Goal: Task Accomplishment & Management: Manage account settings

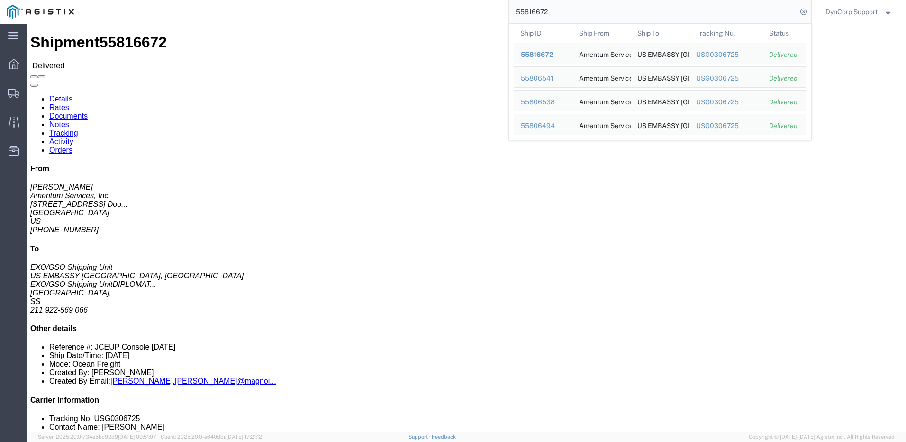
click at [523, 13] on input "55816672" at bounding box center [653, 11] width 288 height 23
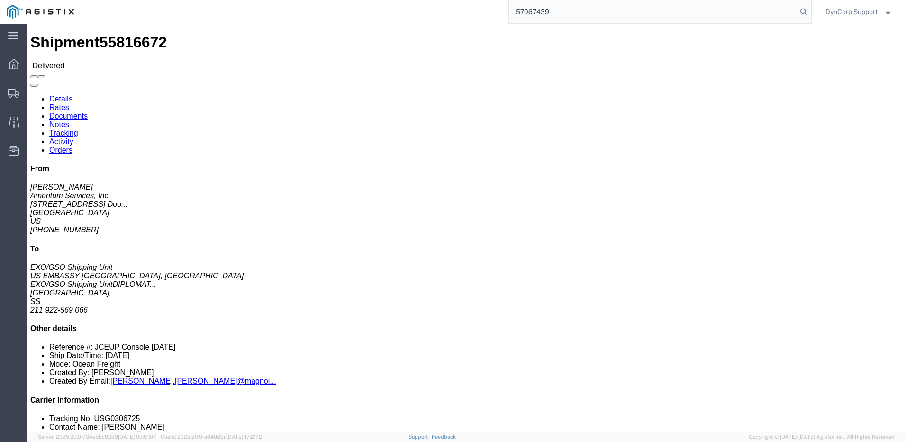
type input "57067439"
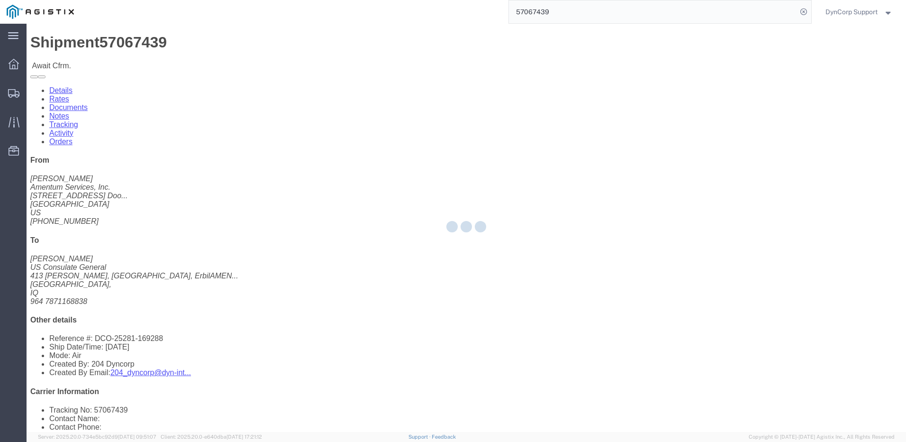
click at [486, 142] on div at bounding box center [467, 228] width 880 height 408
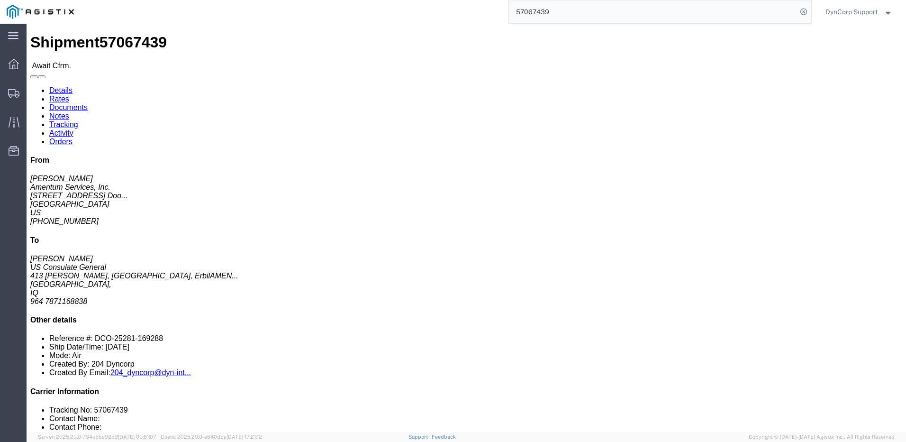
drag, startPoint x: 525, startPoint y: 111, endPoint x: 590, endPoint y: 112, distance: 64.9
click p "Customer Ref: DCO-25281-169288 Booking Number: DCO-25281-169288 Department: OMS…"
copy span "Department: OMSS"
click link "Rates"
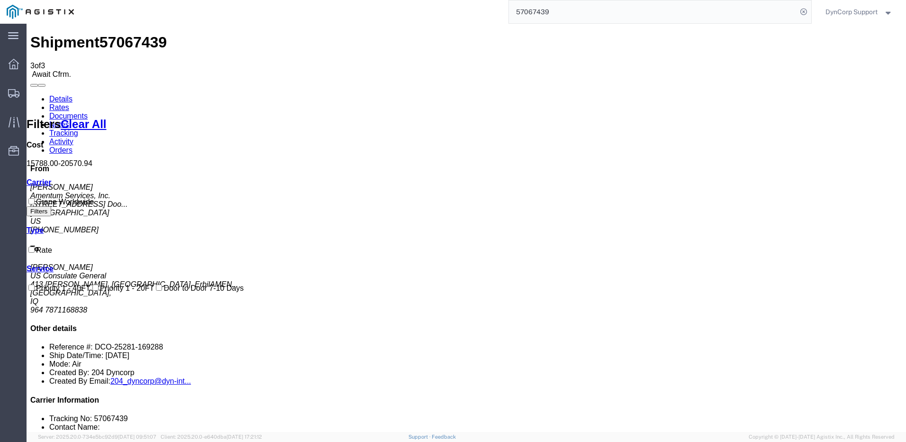
click at [59, 95] on link "Details" at bounding box center [60, 99] width 23 height 8
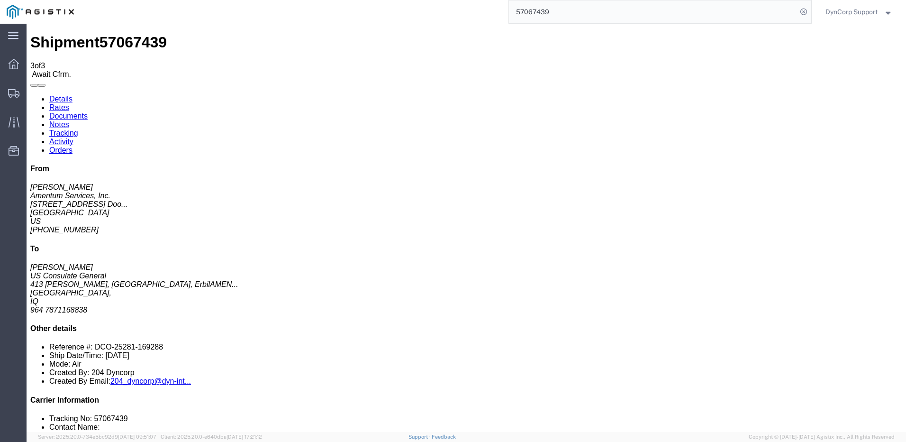
click link "Confirm"
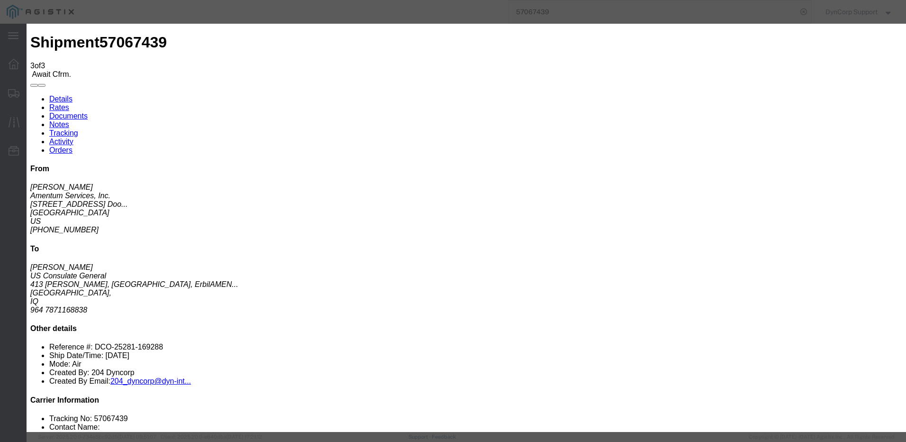
click input "text"
type input "[PHONE_NUMBER]"
click input "text"
type input "[PERSON_NAME]"
type input "4699426889"
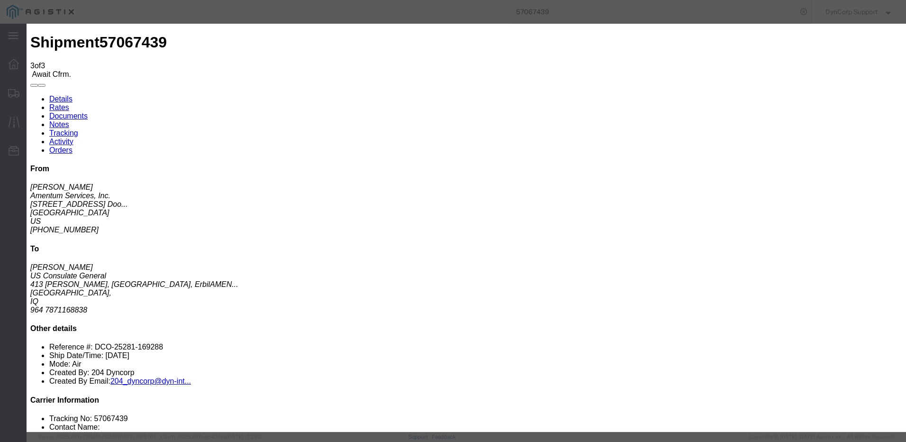
click div "Confirmation Details Use my profile Bill of Lading Number [PHONE_NUMBER] Person…"
click input "[DATE]"
drag, startPoint x: 326, startPoint y: 201, endPoint x: 246, endPoint y: 201, distance: 80.6
click div "Estimated Depart. Date [DATE]"
drag, startPoint x: 540, startPoint y: 275, endPoint x: 538, endPoint y: 268, distance: 7.2
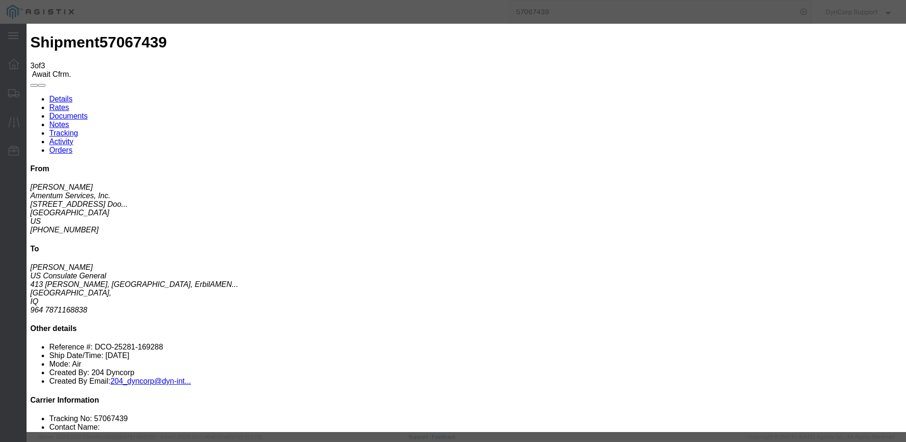
click div "Confirmation Details Use my profile Bill of Lading Number [PHONE_NUMBER] Person…"
click button "Submit"
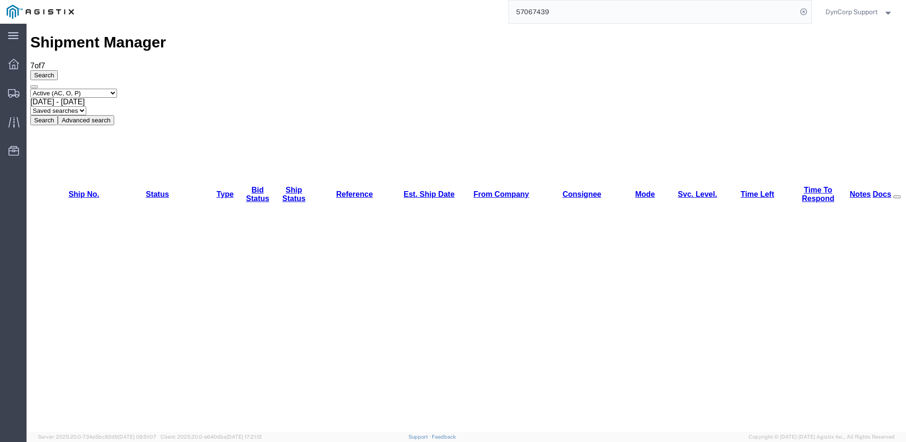
drag, startPoint x: 338, startPoint y: 332, endPoint x: 356, endPoint y: 300, distance: 36.9
